Goal: Task Accomplishment & Management: Complete application form

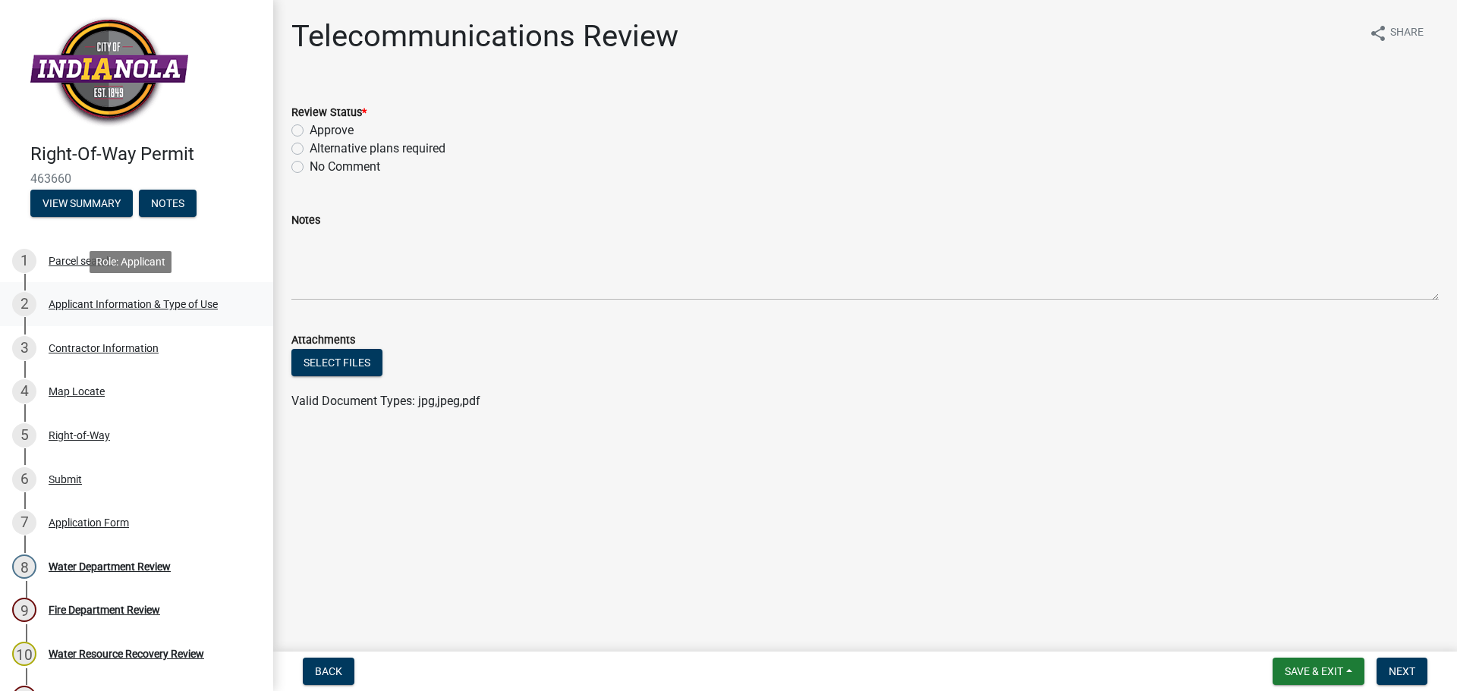
click at [159, 307] on div "Applicant Information & Type of Use" at bounding box center [133, 304] width 169 height 11
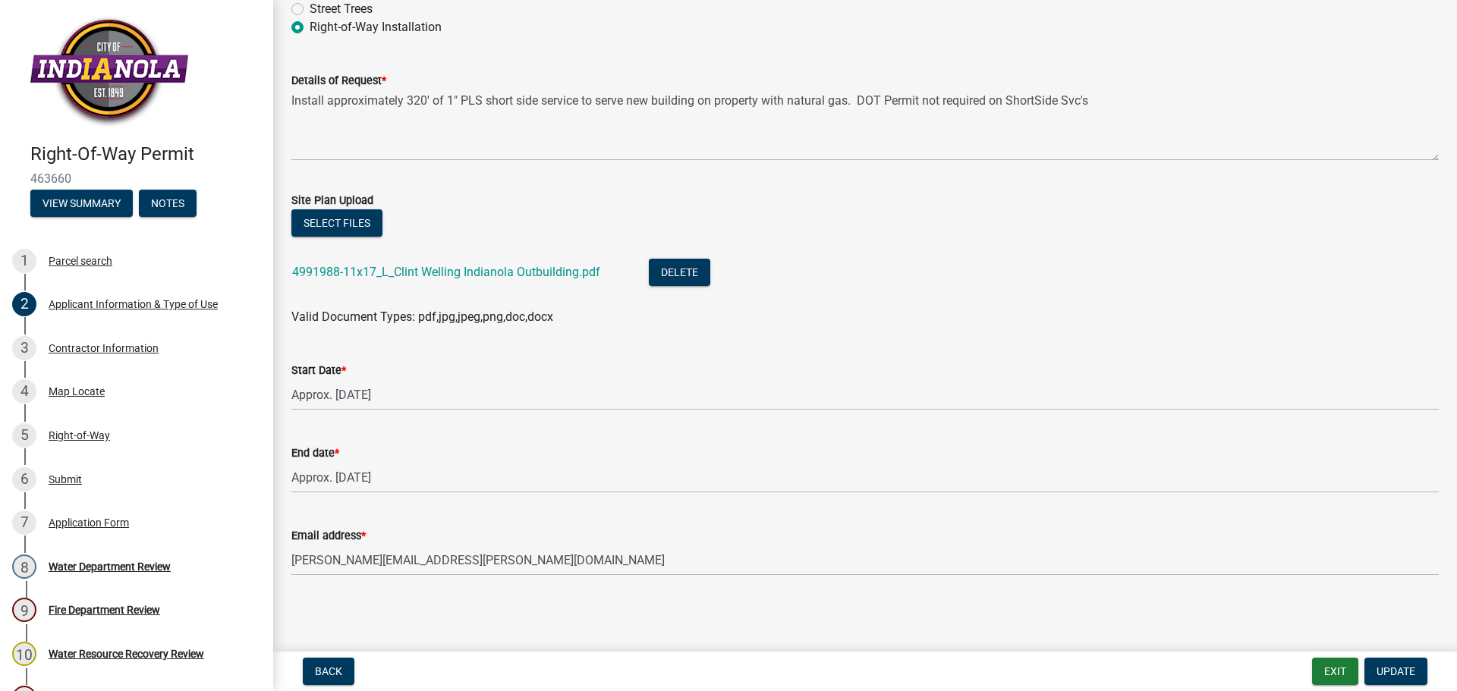
scroll to position [387, 0]
click at [465, 275] on link "4991988-11x17_L_Clint Welling Indianola Outbuilding.pdf" at bounding box center [446, 270] width 308 height 14
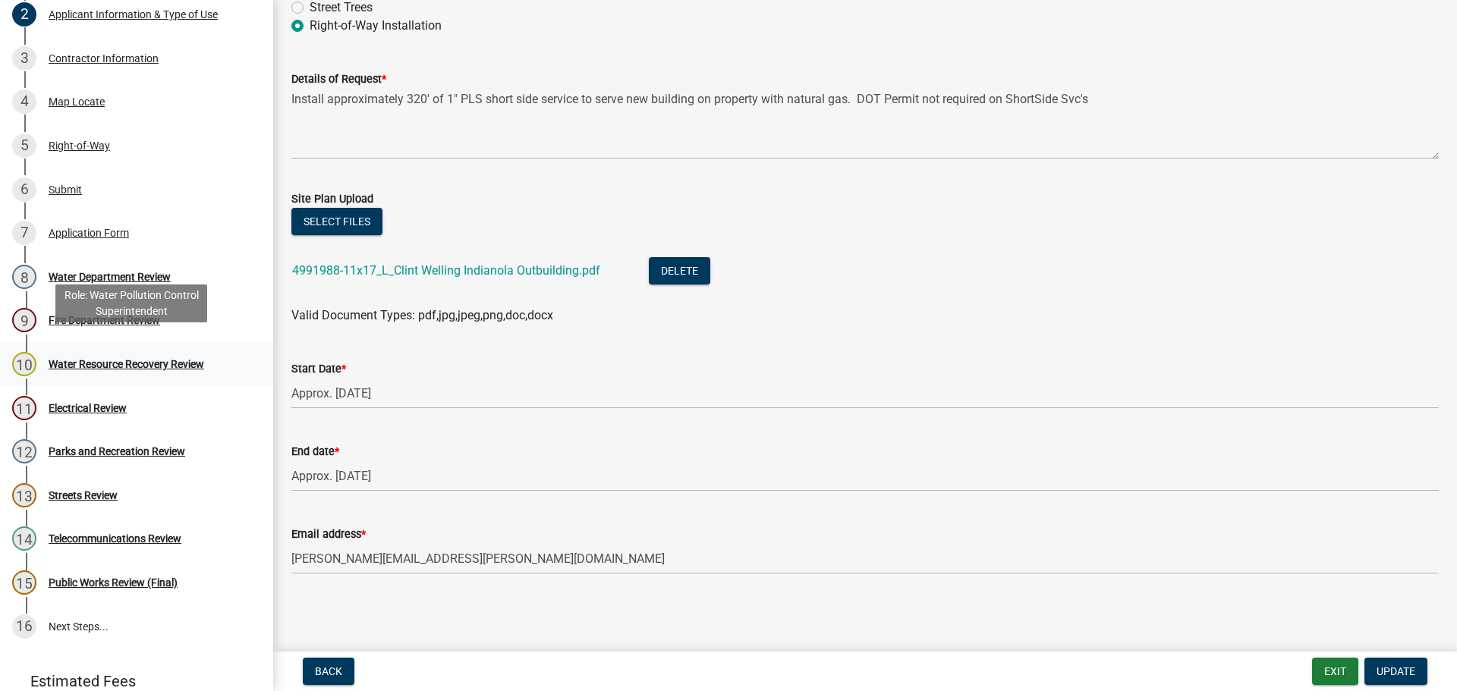
scroll to position [304, 0]
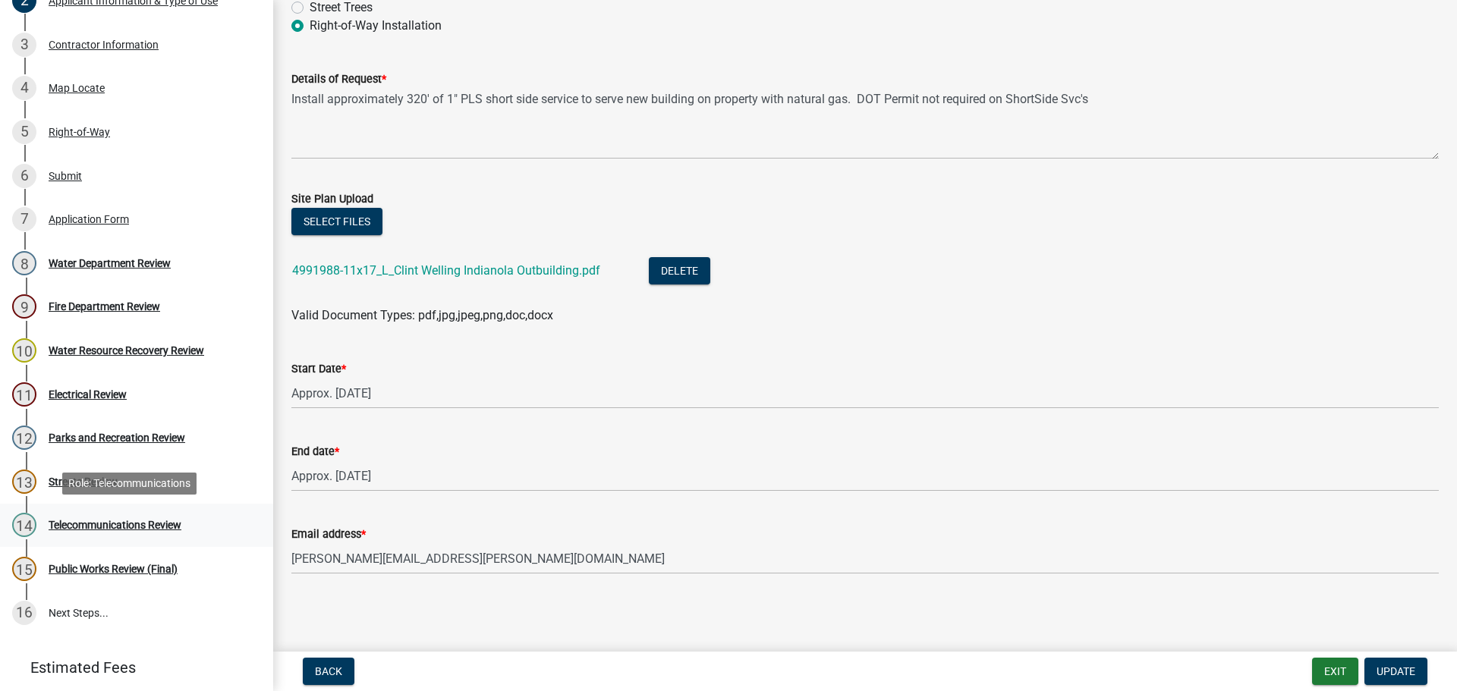
click at [129, 522] on div "Telecommunications Review" at bounding box center [115, 525] width 133 height 11
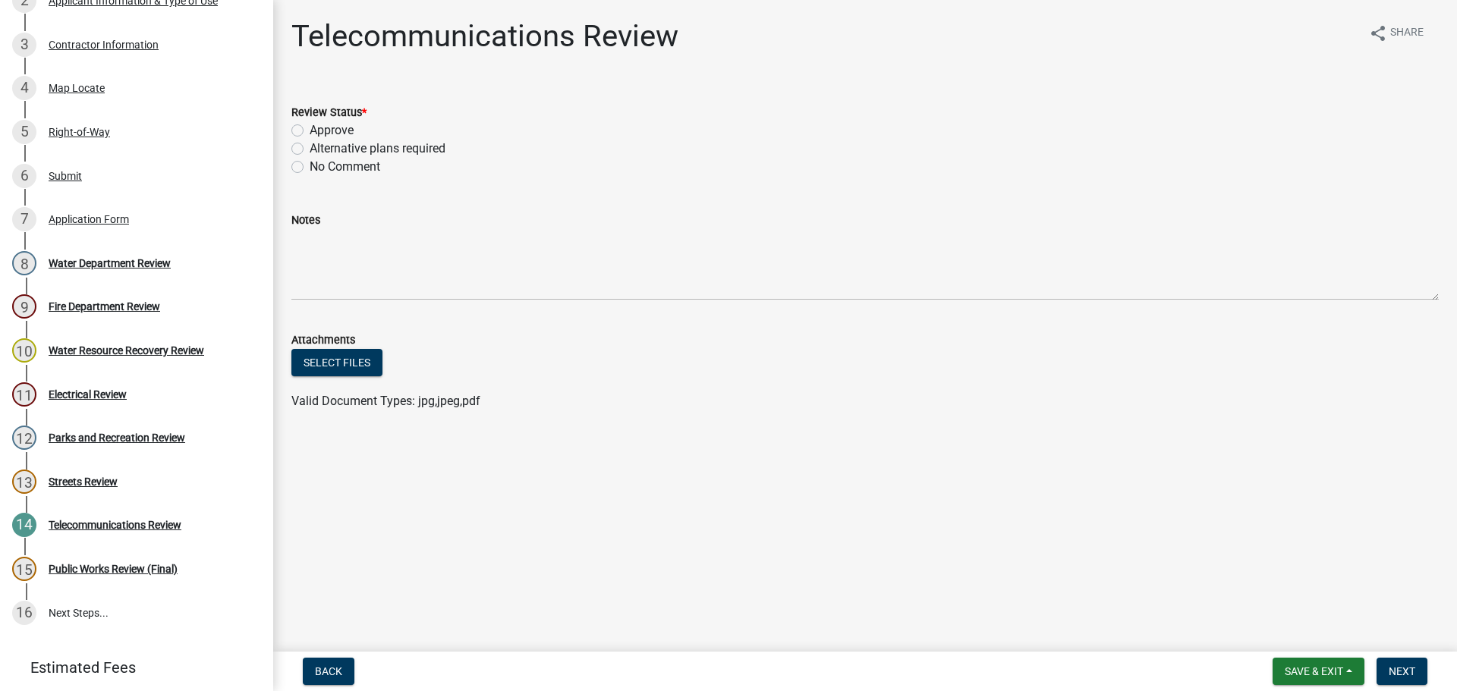
click at [310, 131] on label "Approve" at bounding box center [332, 130] width 44 height 18
click at [310, 131] on input "Approve" at bounding box center [315, 126] width 10 height 10
radio input "true"
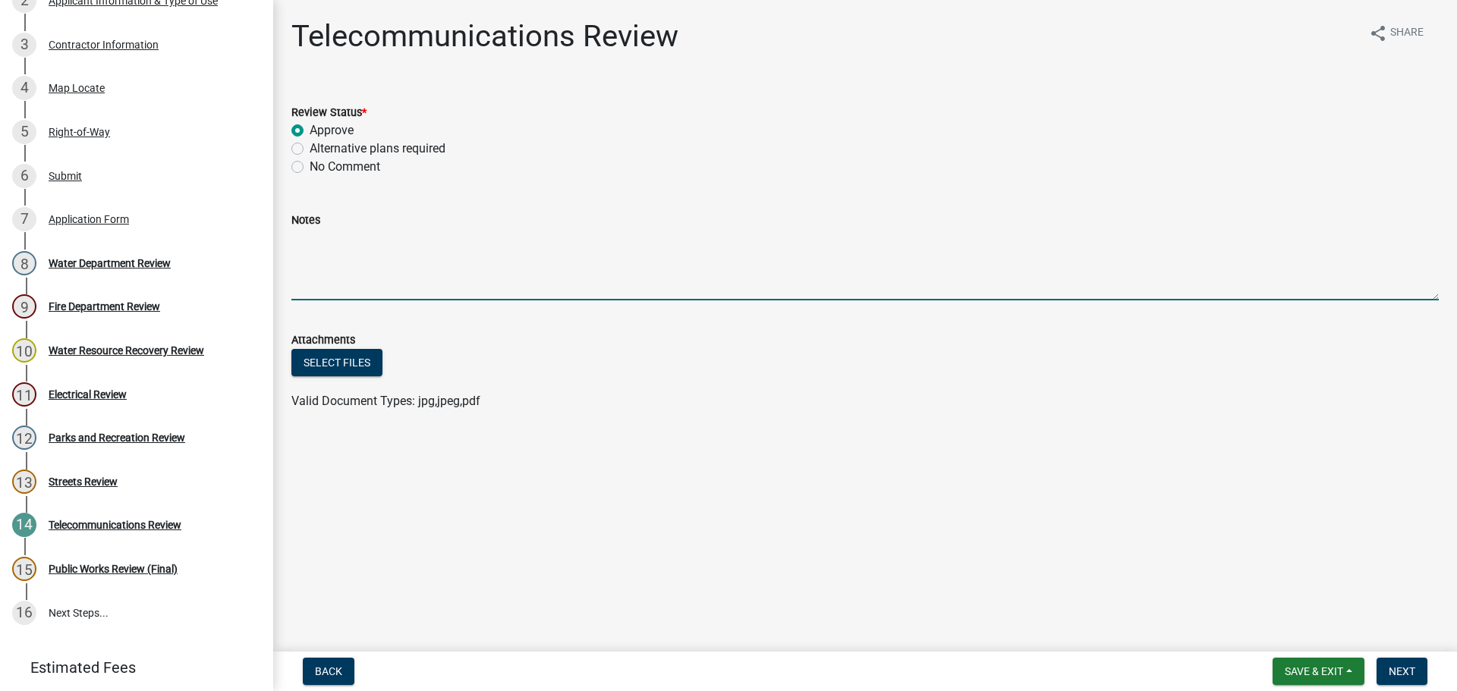
click at [318, 243] on textarea "Notes" at bounding box center [864, 264] width 1147 height 71
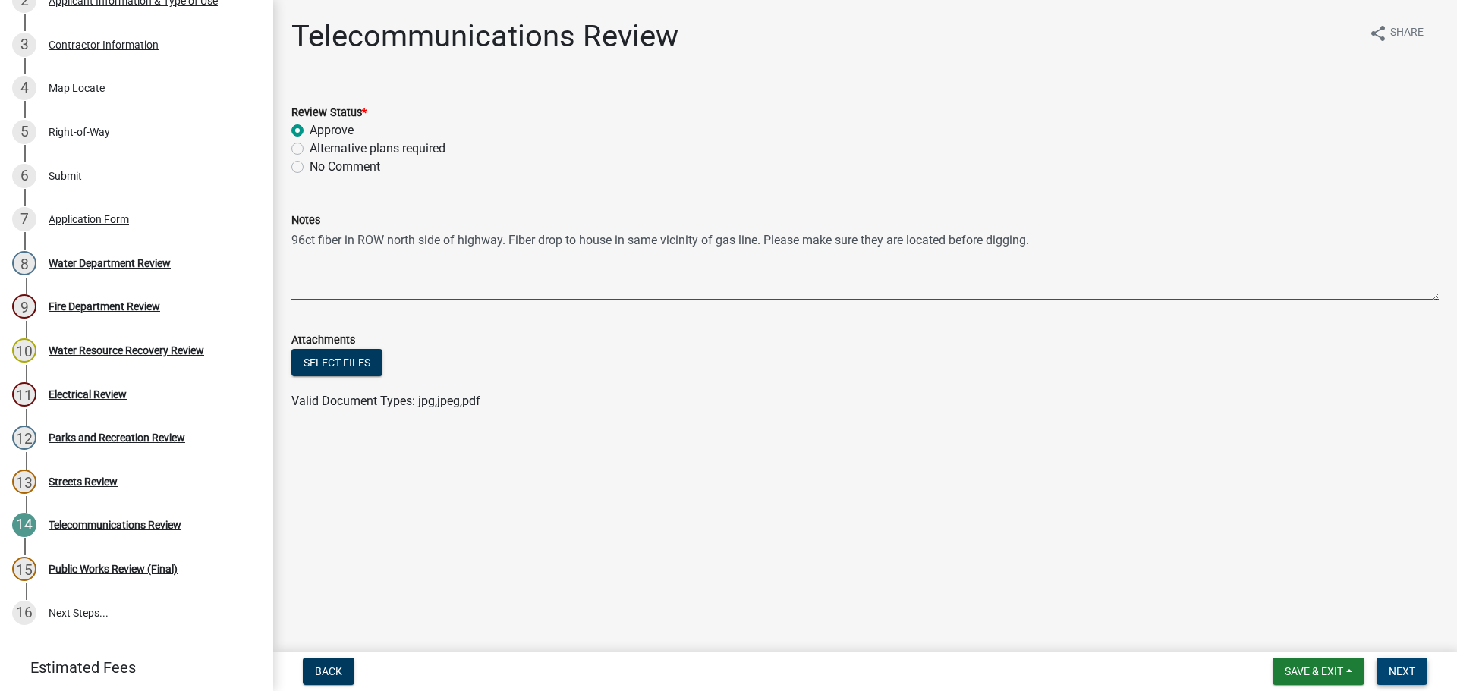
type textarea "96ct fiber in ROW north side of highway. Fiber drop to house in same vicinity o…"
click at [1401, 672] on span "Next" at bounding box center [1402, 672] width 27 height 12
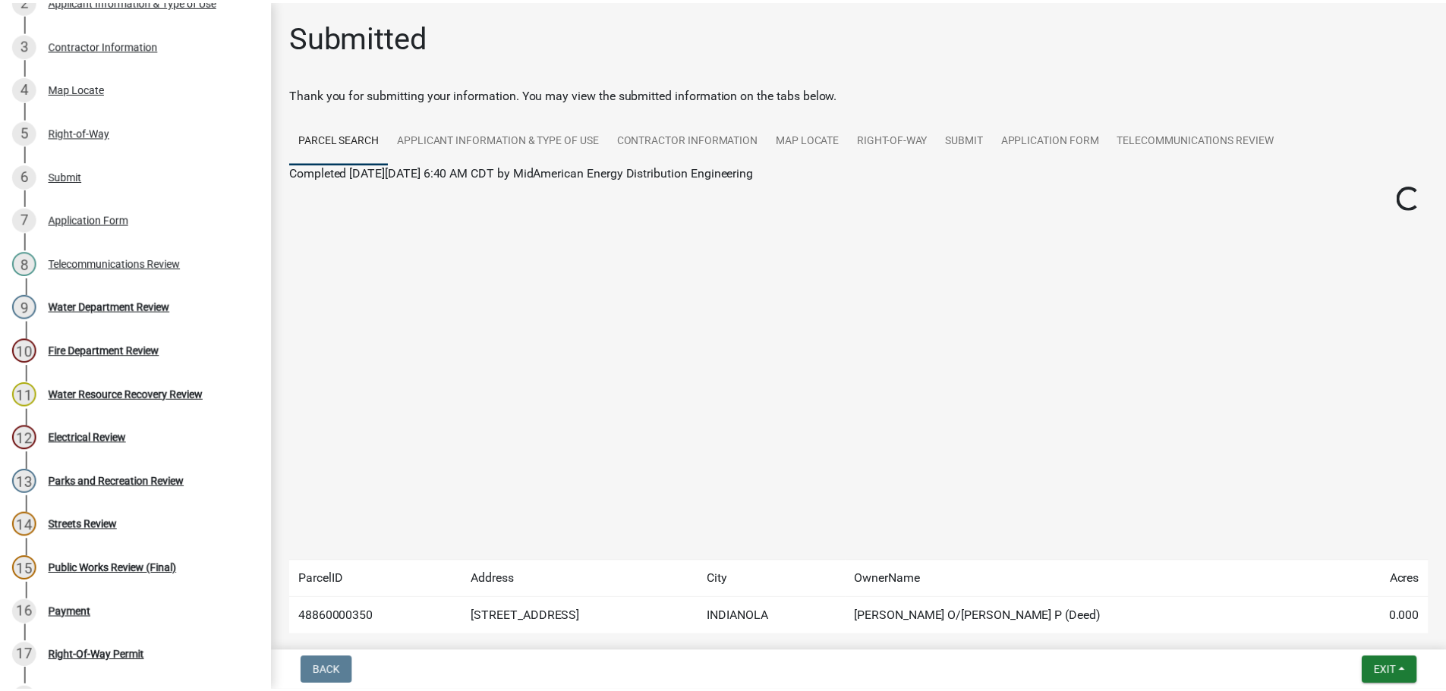
scroll to position [391, 0]
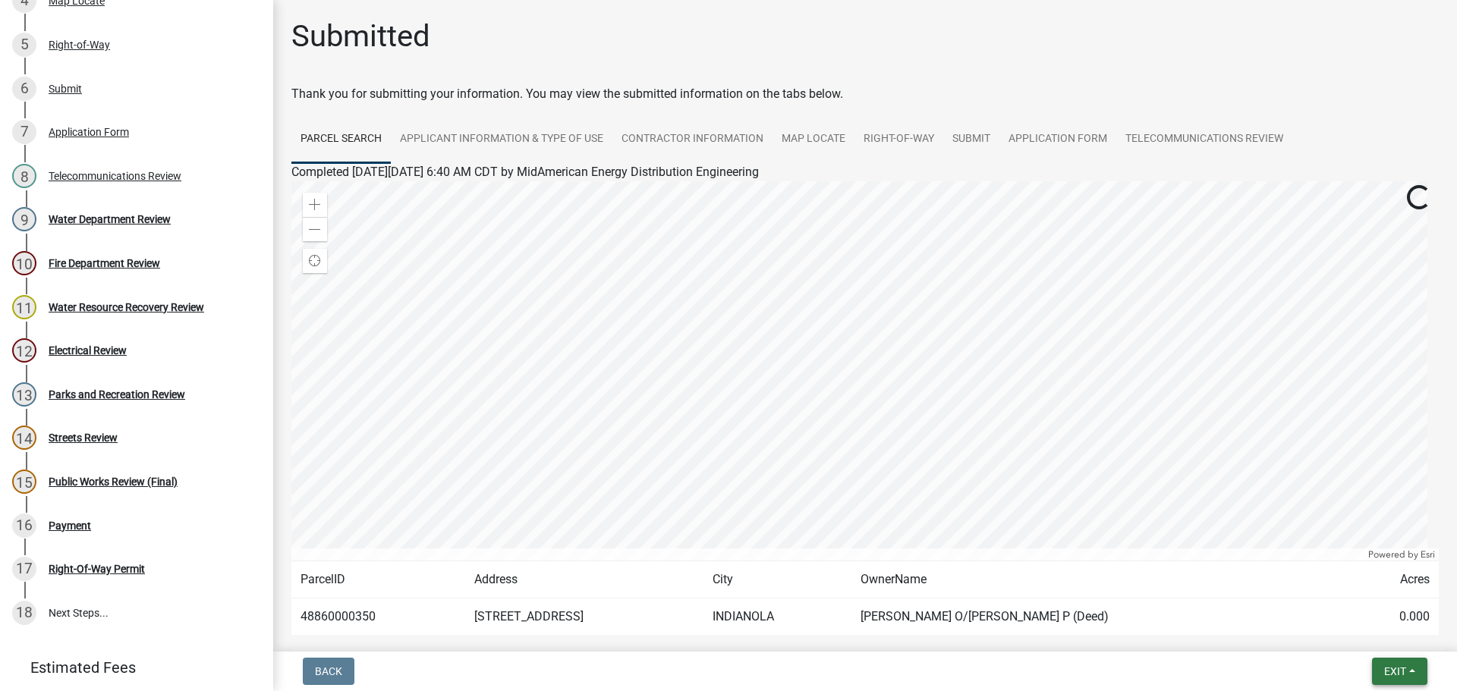
click at [1401, 672] on span "Exit" at bounding box center [1395, 672] width 22 height 12
click at [1355, 627] on button "Save & Exit" at bounding box center [1366, 632] width 121 height 36
